Goal: Transaction & Acquisition: Subscribe to service/newsletter

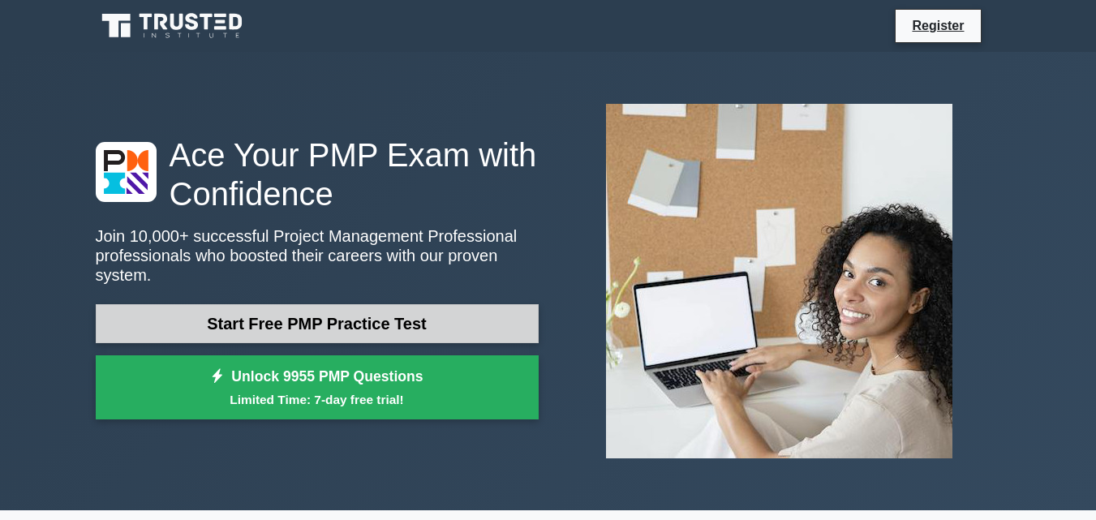
click at [306, 330] on link "Start Free PMP Practice Test" at bounding box center [317, 323] width 443 height 39
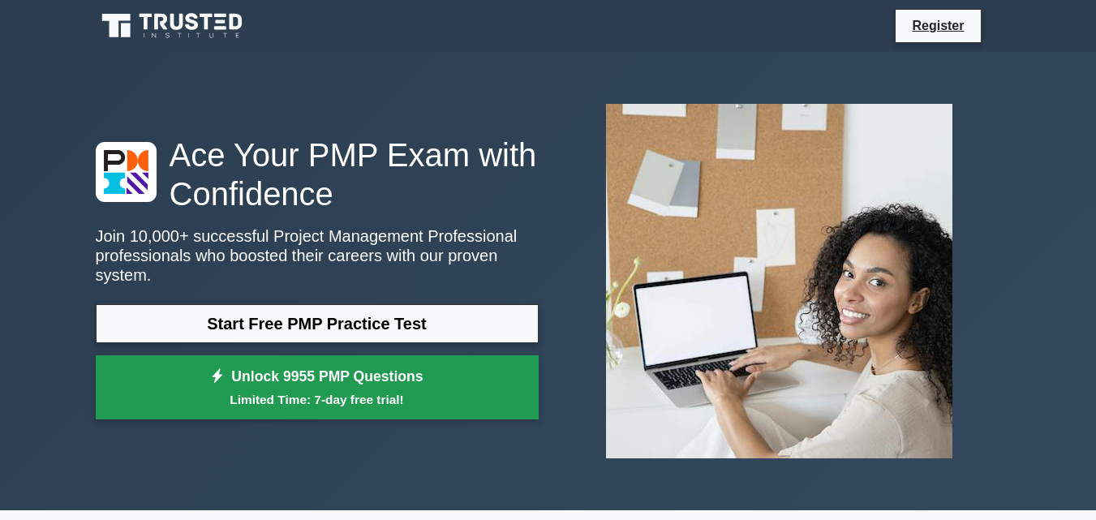
click at [357, 390] on small "Limited Time: 7-day free trial!" at bounding box center [317, 399] width 402 height 19
